Goal: Transaction & Acquisition: Purchase product/service

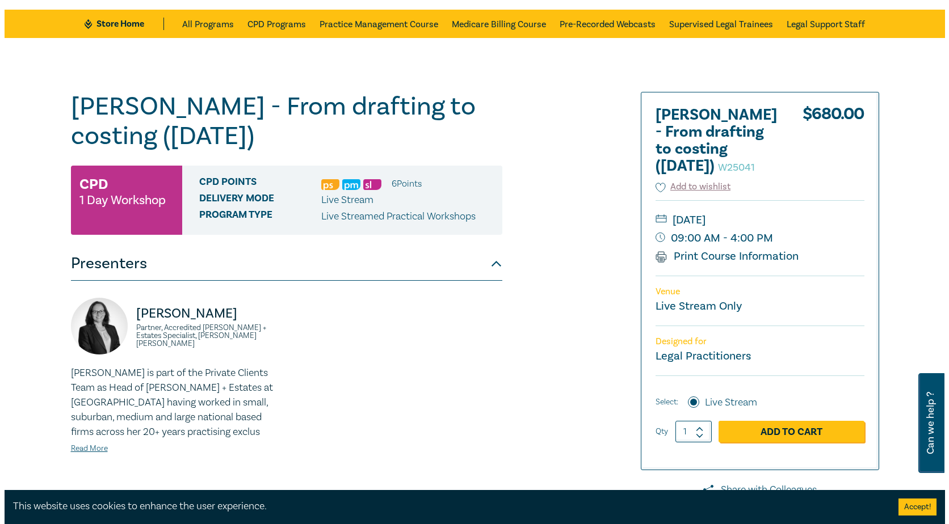
scroll to position [114, 0]
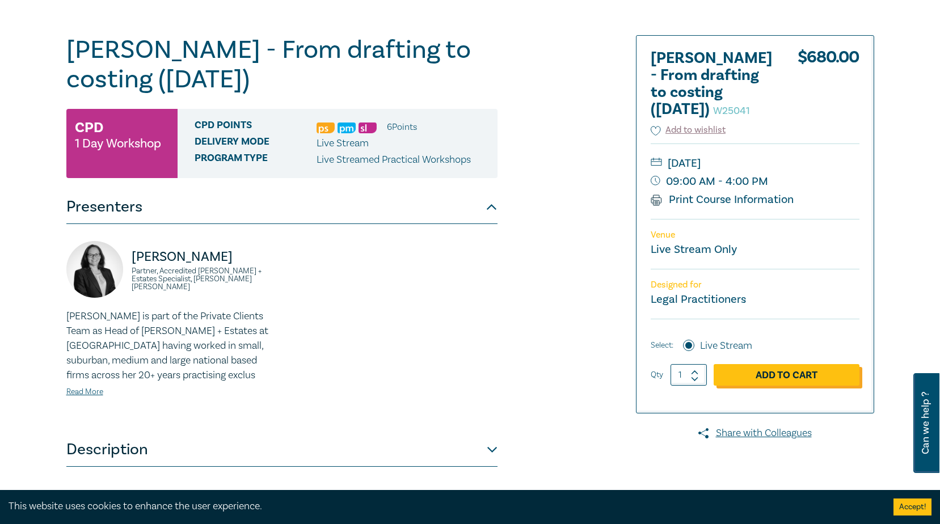
click at [770, 386] on link "Add to Cart" at bounding box center [787, 375] width 146 height 22
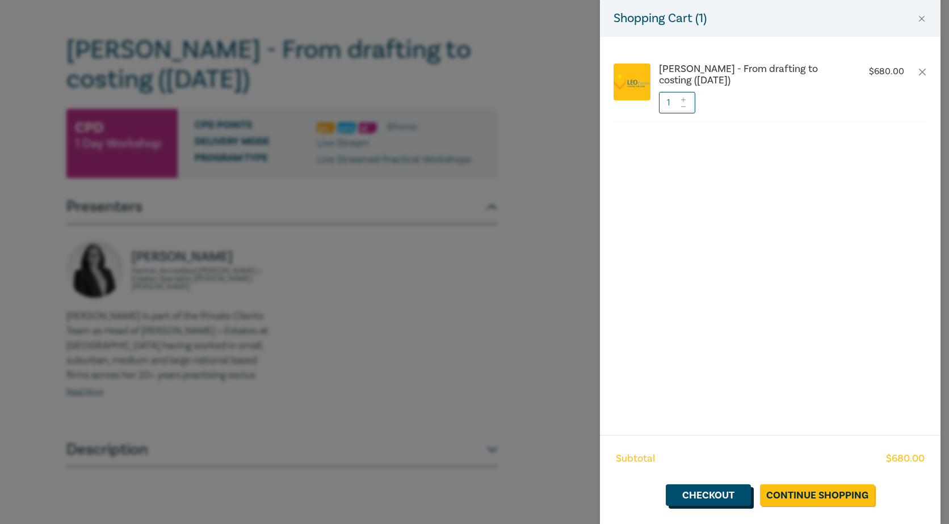
click at [722, 495] on link "Checkout" at bounding box center [708, 496] width 85 height 22
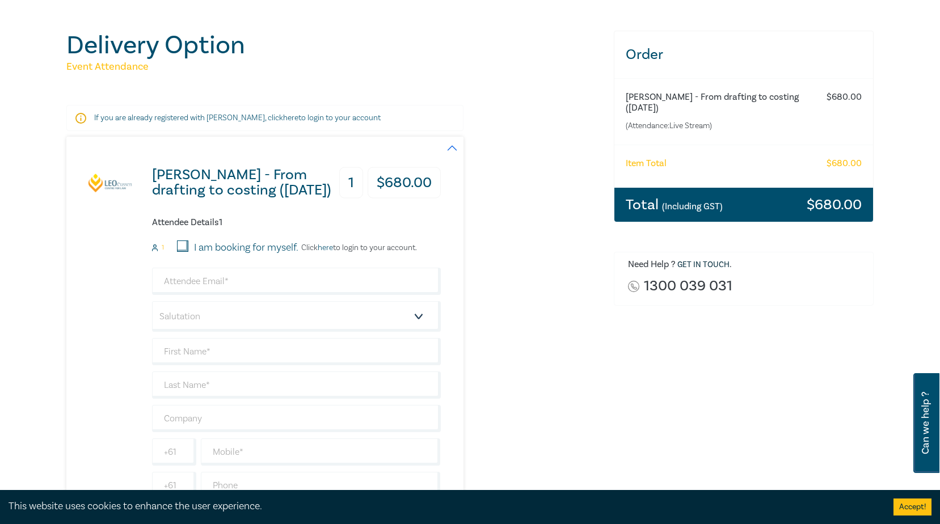
scroll to position [114, 0]
drag, startPoint x: 227, startPoint y: 278, endPoint x: 262, endPoint y: 276, distance: 35.2
click at [227, 278] on input "email" at bounding box center [296, 280] width 289 height 27
type input "[EMAIL_ADDRESS][PERSON_NAME][PERSON_NAME][DOMAIN_NAME]"
click at [220, 319] on select "Salutation Mr. Mrs. Ms. Miss Dr. Prof. Other" at bounding box center [296, 316] width 289 height 31
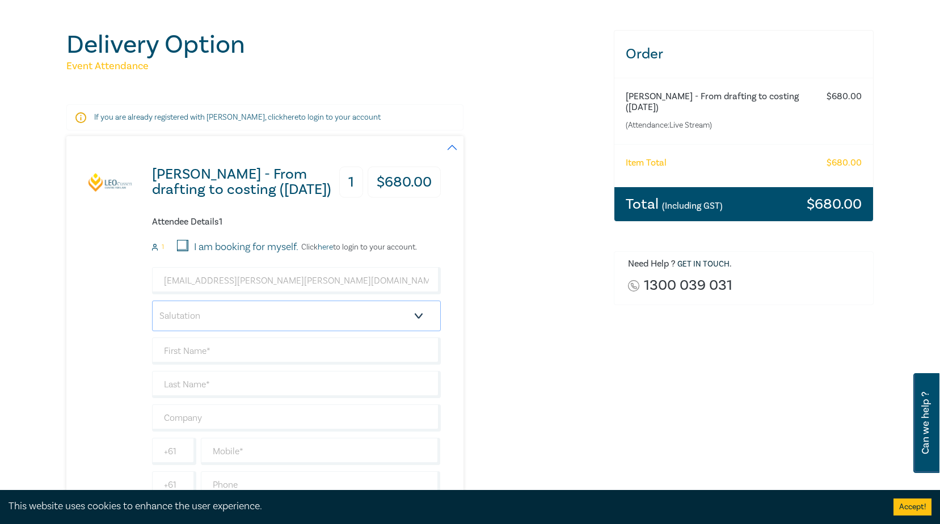
select select "Miss"
click at [152, 301] on select "Salutation Mr. Mrs. Ms. Miss Dr. Prof. Other" at bounding box center [296, 316] width 289 height 31
drag, startPoint x: 185, startPoint y: 359, endPoint x: 191, endPoint y: 356, distance: 6.6
click at [185, 359] on input "text" at bounding box center [296, 351] width 289 height 27
type input "Bronte"
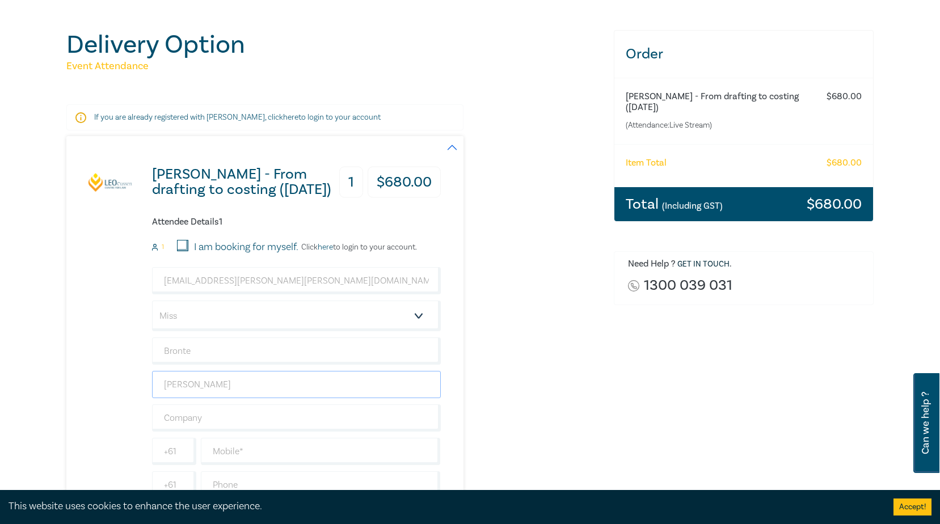
type input "[PERSON_NAME]"
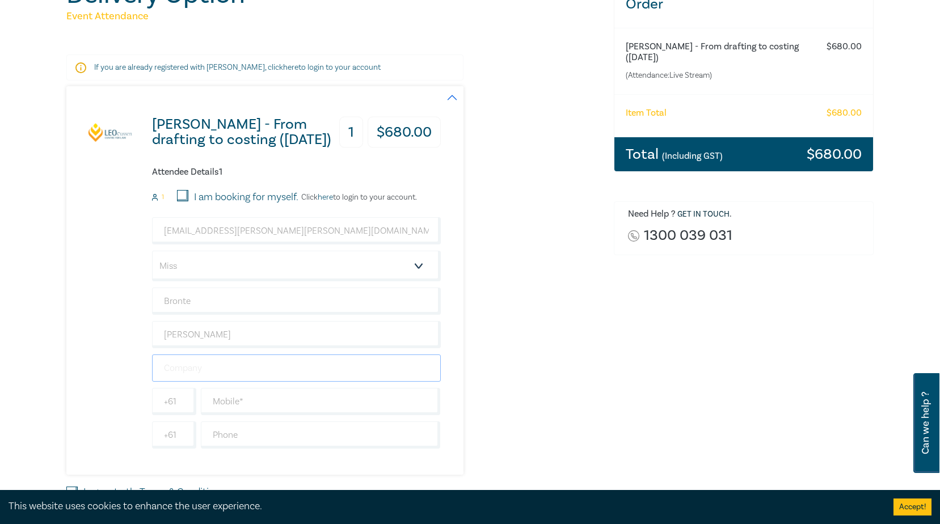
scroll to position [227, 0]
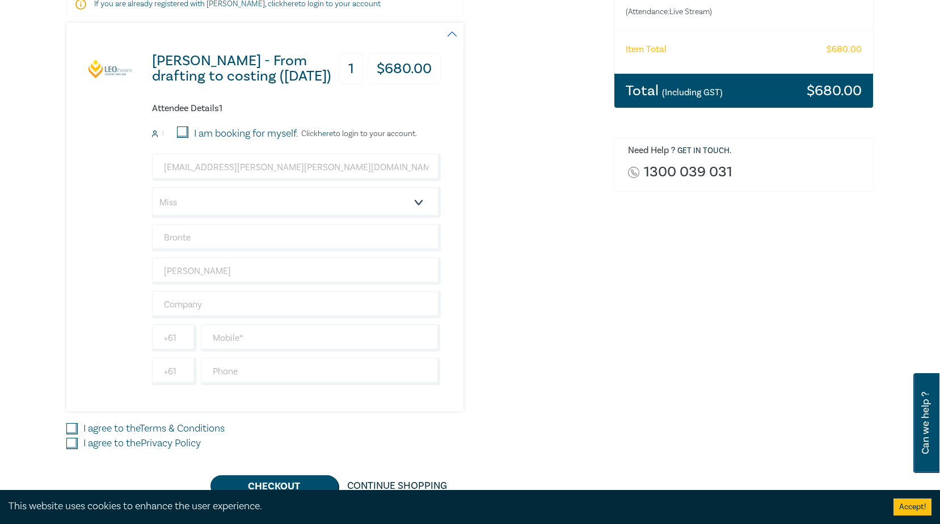
click at [692, 308] on div "Order [PERSON_NAME] - From drafting to costing ([DATE]) (Attendance: Live Strea…" at bounding box center [744, 207] width 274 height 581
click at [253, 306] on input "text" at bounding box center [296, 304] width 289 height 27
type input "[PERSON_NAME] & Co Legal"
drag, startPoint x: 247, startPoint y: 372, endPoint x: 351, endPoint y: 351, distance: 105.5
click at [247, 372] on input "text" at bounding box center [321, 371] width 240 height 27
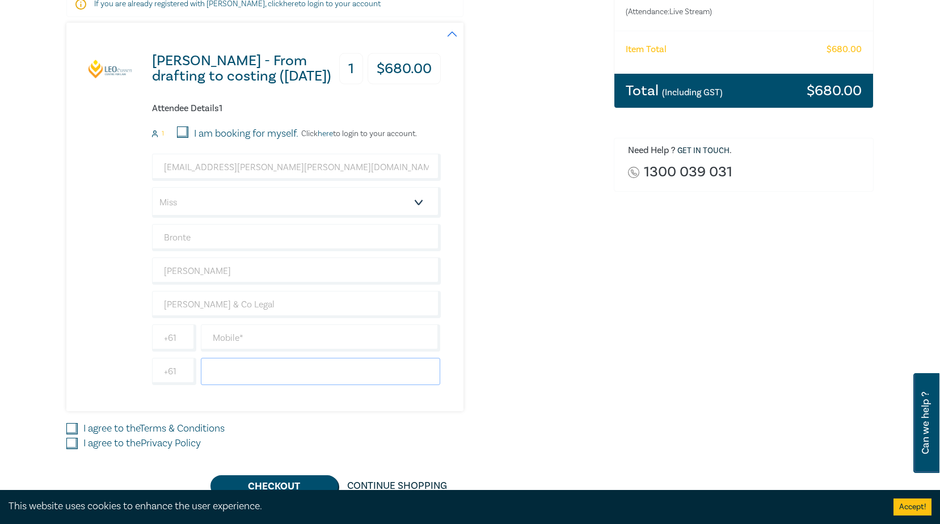
type input "0353307220"
click at [670, 357] on div "Order [PERSON_NAME] - From drafting to costing ([DATE]) (Attendance: Live Strea…" at bounding box center [744, 207] width 274 height 581
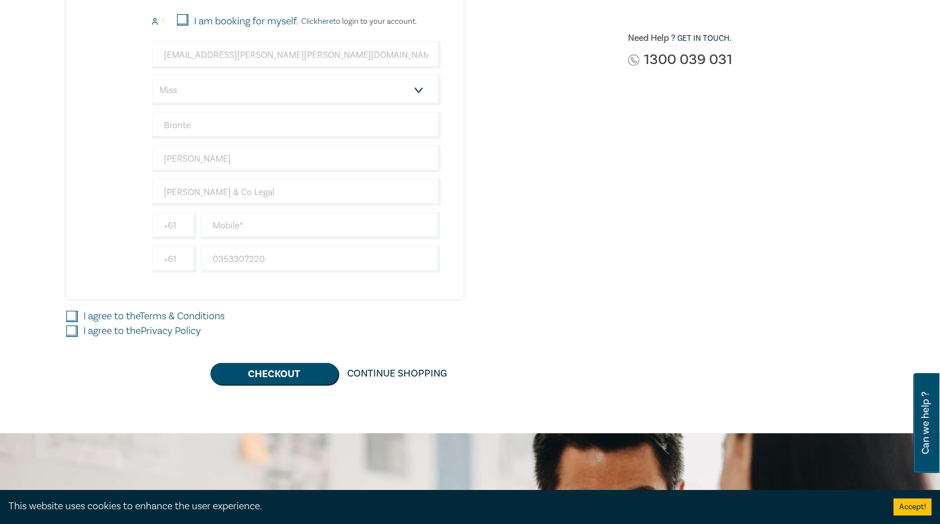
scroll to position [341, 0]
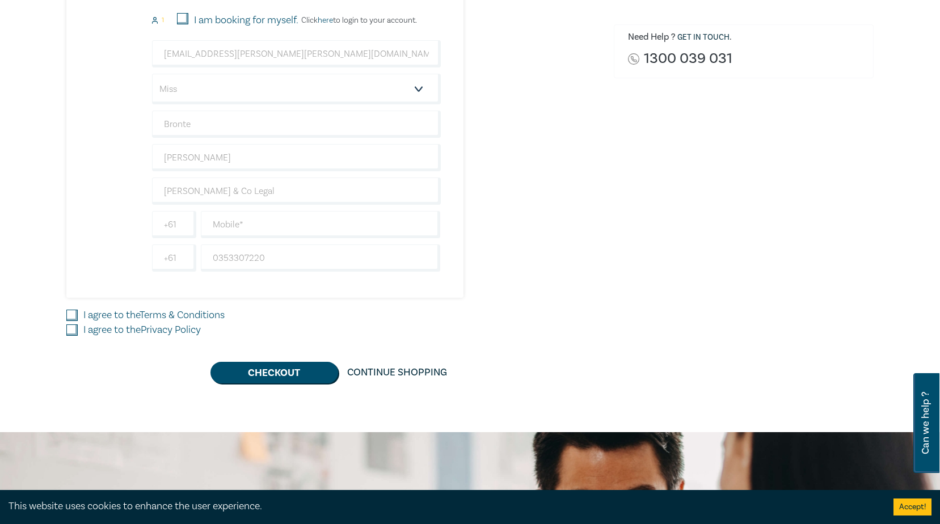
click at [66, 317] on input "I agree to the Terms & Conditions" at bounding box center [71, 315] width 11 height 11
checkbox input "true"
drag, startPoint x: 72, startPoint y: 330, endPoint x: 138, endPoint y: 330, distance: 66.4
click at [72, 330] on input "I agree to the Privacy Policy" at bounding box center [71, 330] width 11 height 11
checkbox input "true"
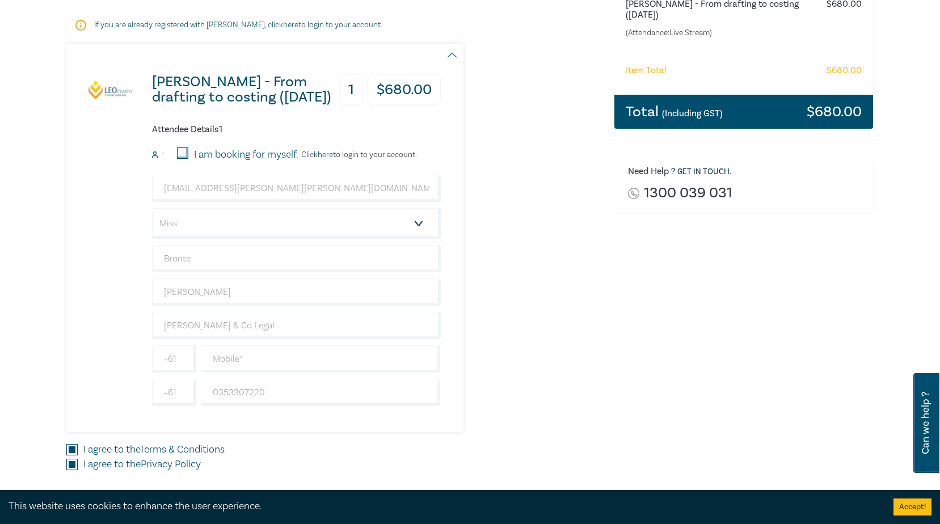
scroll to position [170, 0]
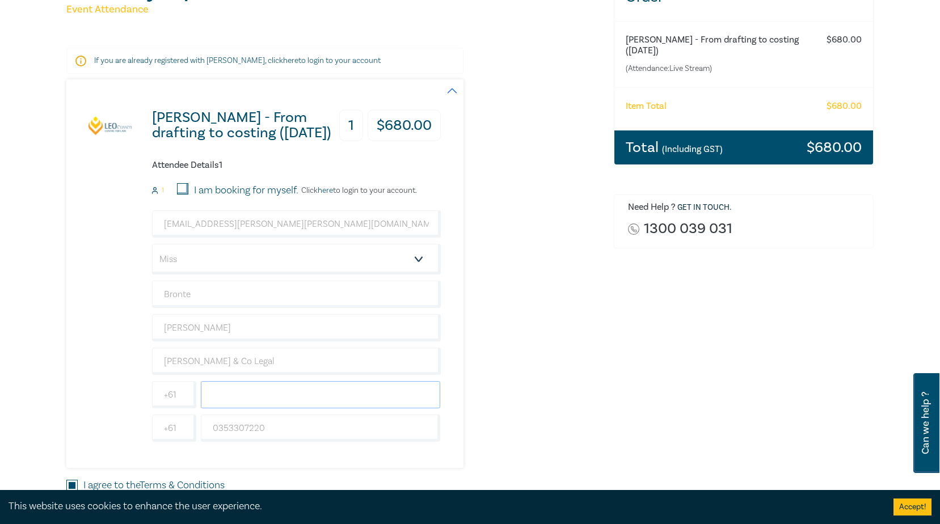
click at [234, 394] on input "text" at bounding box center [321, 394] width 240 height 27
type input "413892262"
click at [585, 349] on div "[PERSON_NAME] - From drafting to costing ([DATE]) 1 $ 680.00 Attendee Details 1…" at bounding box center [333, 273] width 534 height 389
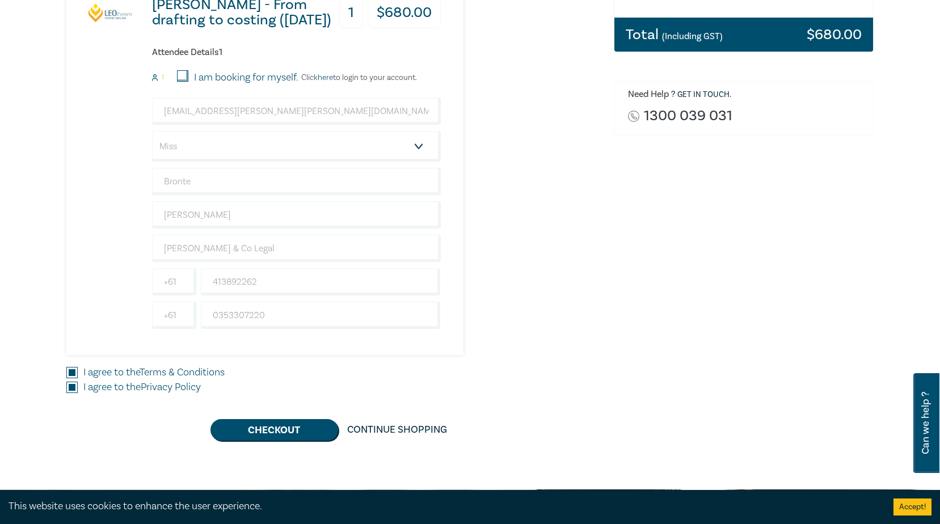
scroll to position [284, 0]
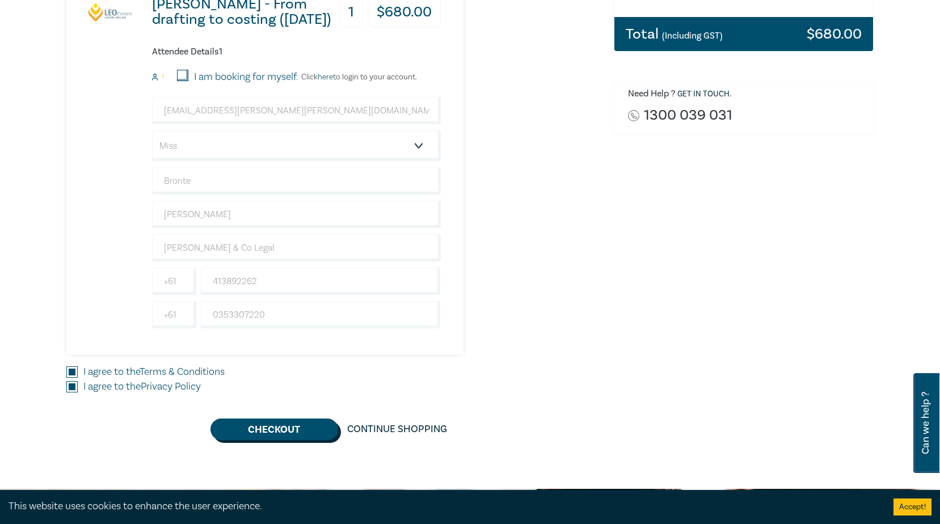
click at [286, 431] on button "Checkout" at bounding box center [275, 430] width 128 height 22
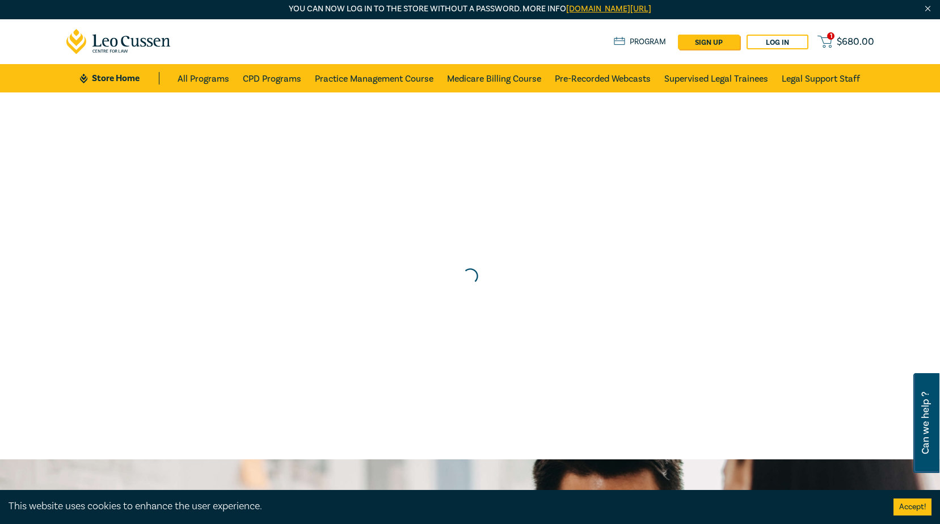
scroll to position [0, 0]
